Goal: Task Accomplishment & Management: Use online tool/utility

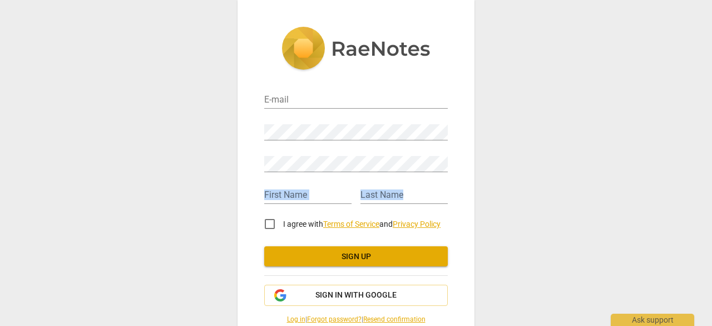
drag, startPoint x: 708, startPoint y: 97, endPoint x: 706, endPoint y: 184, distance: 86.9
click at [706, 184] on div "E-mail Password Retype Password First Name Last Name I agree with Terms of Serv…" at bounding box center [356, 163] width 712 height 326
click at [321, 97] on input "email" at bounding box center [356, 100] width 184 height 16
type input "[EMAIL_ADDRESS][DOMAIN_NAME]"
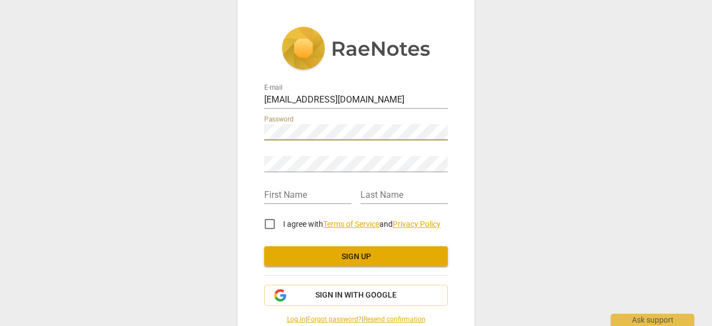
click at [225, 127] on div "E-mail [EMAIL_ADDRESS][DOMAIN_NAME] Password Retype Password First Name Last Na…" at bounding box center [356, 163] width 712 height 326
click at [213, 129] on div "E-mail [EMAIL_ADDRESS][DOMAIN_NAME] Password Retype Password First Name Last Na…" at bounding box center [356, 163] width 712 height 326
click at [265, 219] on input "I agree with Terms of Service and Privacy Policy" at bounding box center [270, 223] width 27 height 27
checkbox input "true"
click at [372, 253] on span "Sign up" at bounding box center [356, 256] width 166 height 11
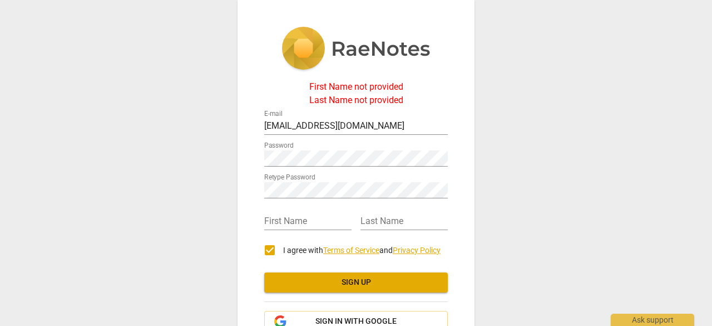
click at [312, 211] on div "First Name" at bounding box center [307, 217] width 87 height 25
click at [312, 219] on input "text" at bounding box center [307, 222] width 87 height 16
type input "[DEMOGRAPHIC_DATA]"
type input "[PERSON_NAME]"
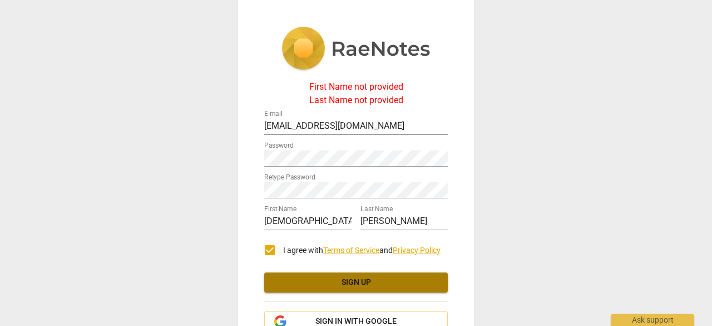
click at [351, 277] on span "Sign up" at bounding box center [356, 282] width 166 height 11
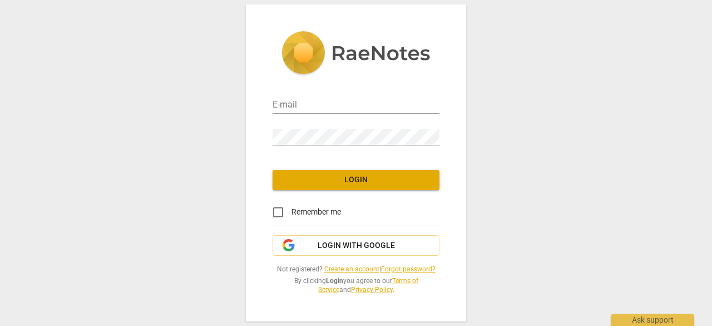
type input "s_rangwani@hotmail.com"
click at [367, 176] on span "Login" at bounding box center [356, 179] width 149 height 11
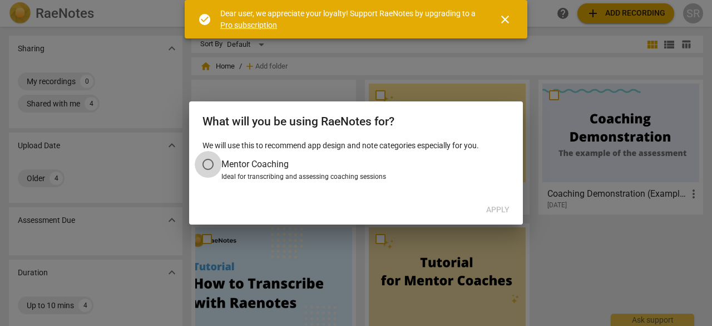
click at [208, 169] on input "Mentor Coaching" at bounding box center [208, 164] width 27 height 27
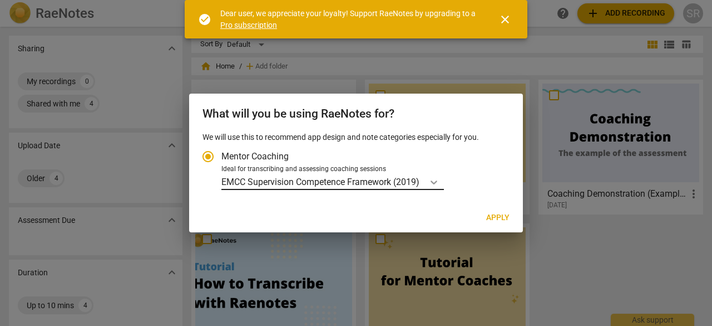
click at [431, 182] on icon "Account type" at bounding box center [434, 181] width 11 height 11
click at [0, 0] on input "Ideal for transcribing and assessing coaching sessions EMCC Supervision Compete…" at bounding box center [0, 0] width 0 height 0
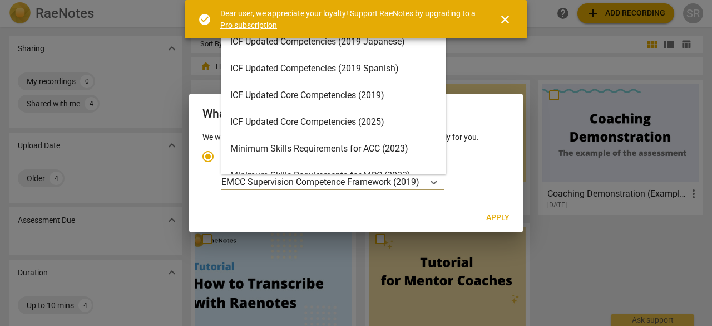
scroll to position [133, 0]
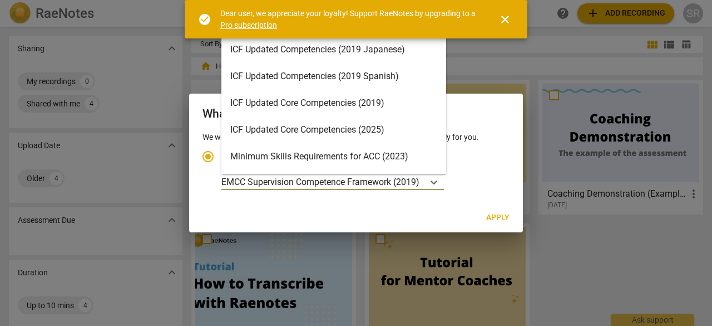
click at [306, 132] on div "ICF Updated Core Competencies (2025)" at bounding box center [334, 129] width 225 height 27
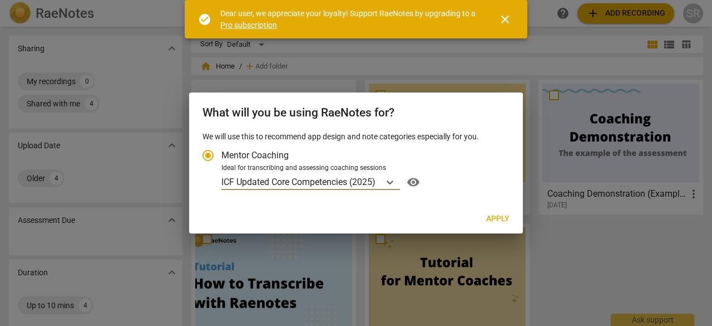
click at [504, 217] on span "Apply" at bounding box center [497, 218] width 23 height 11
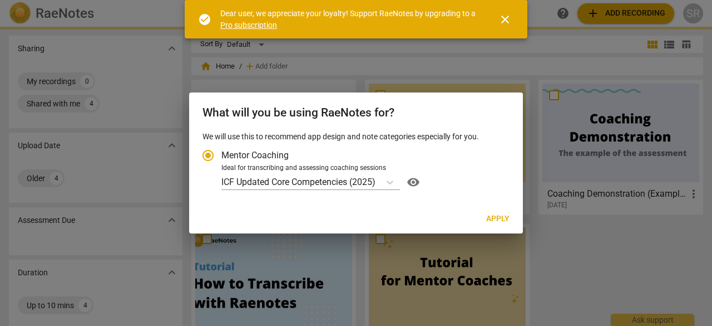
radio input "false"
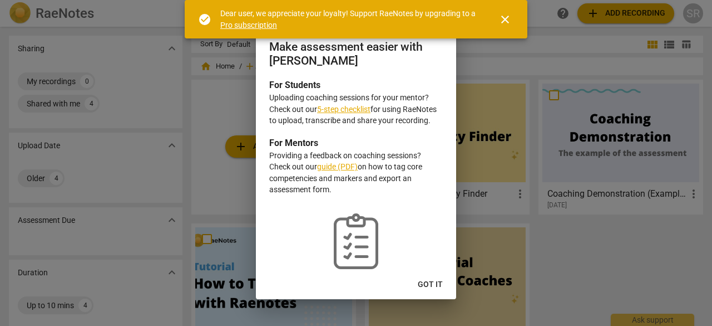
click at [435, 282] on span "Got it" at bounding box center [430, 284] width 25 height 11
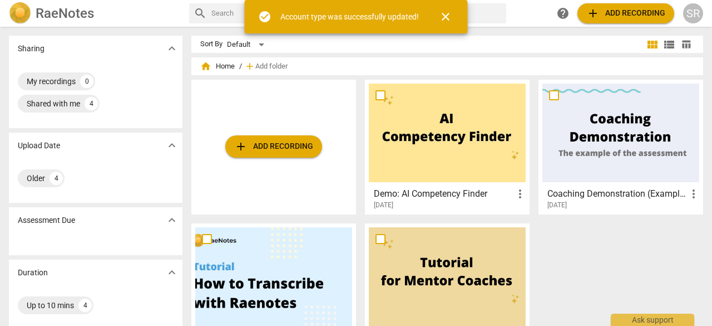
click at [262, 0] on body "RaeNotes search help add Add recording SR Sharing expand_more My recordings 0 S…" at bounding box center [356, 0] width 712 height 0
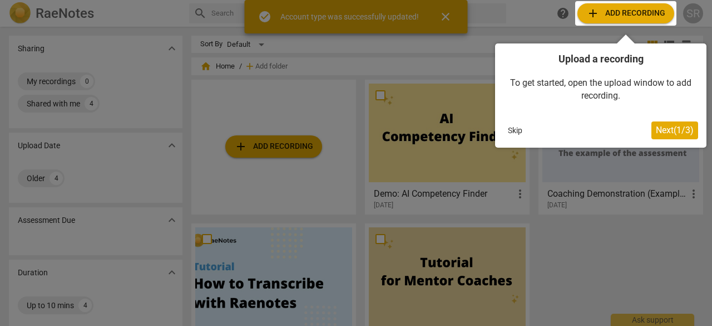
click at [680, 130] on span "Next ( 1 / 3 )" at bounding box center [675, 130] width 38 height 11
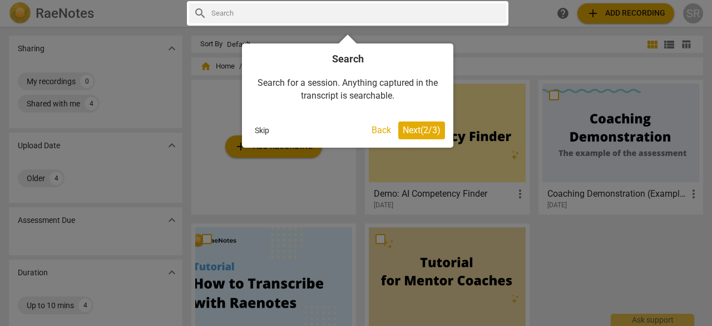
click at [431, 132] on span "Next ( 2 / 3 )" at bounding box center [422, 130] width 38 height 11
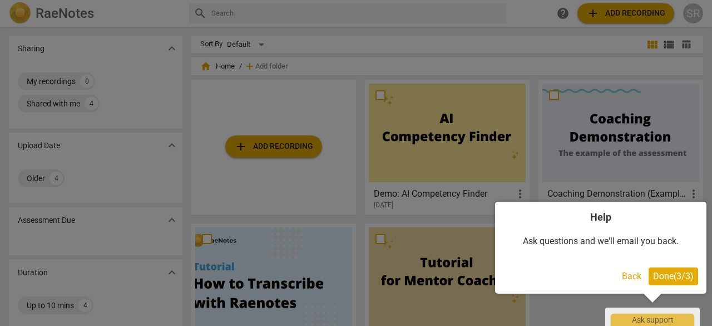
click at [666, 280] on span "Done ( 3 / 3 )" at bounding box center [673, 276] width 41 height 11
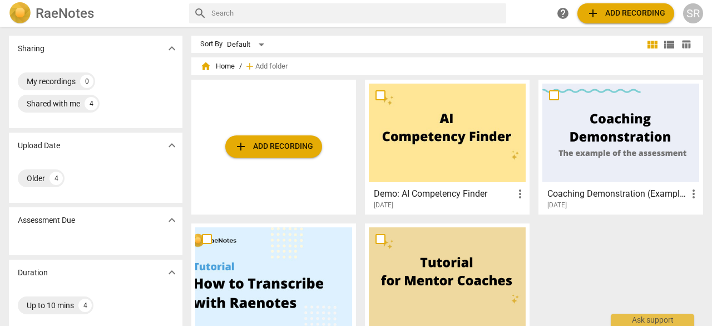
click at [258, 141] on span "add Add recording" at bounding box center [273, 146] width 79 height 13
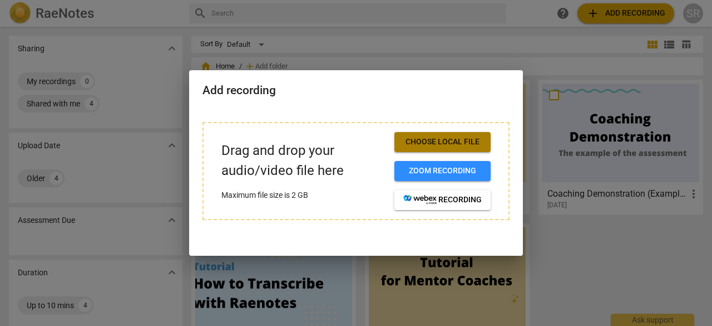
click at [454, 135] on button "Choose local file" at bounding box center [443, 142] width 96 height 20
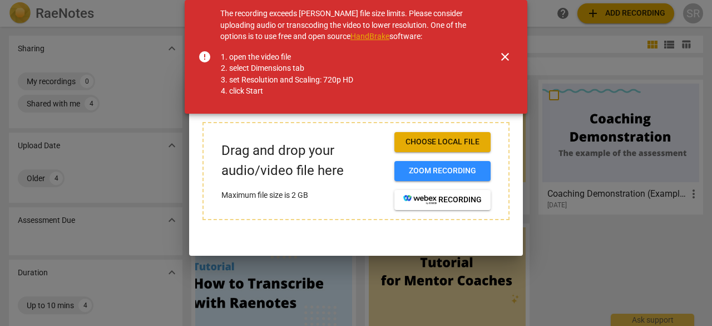
click at [503, 46] on button "close" at bounding box center [505, 56] width 27 height 27
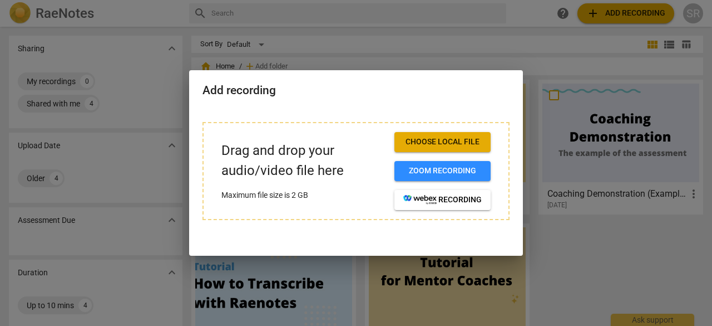
click at [415, 141] on span "Choose local file" at bounding box center [443, 141] width 78 height 11
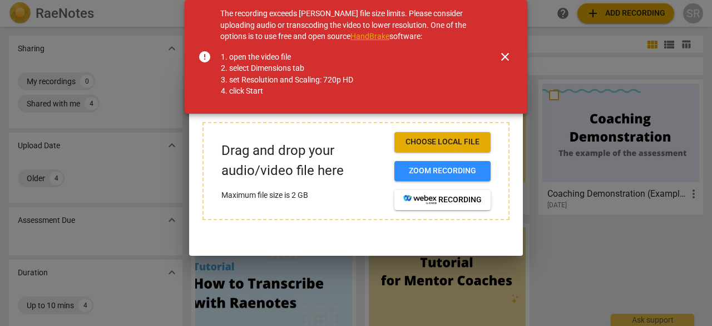
click at [513, 58] on span "close" at bounding box center [505, 56] width 27 height 13
